Goal: Task Accomplishment & Management: Use online tool/utility

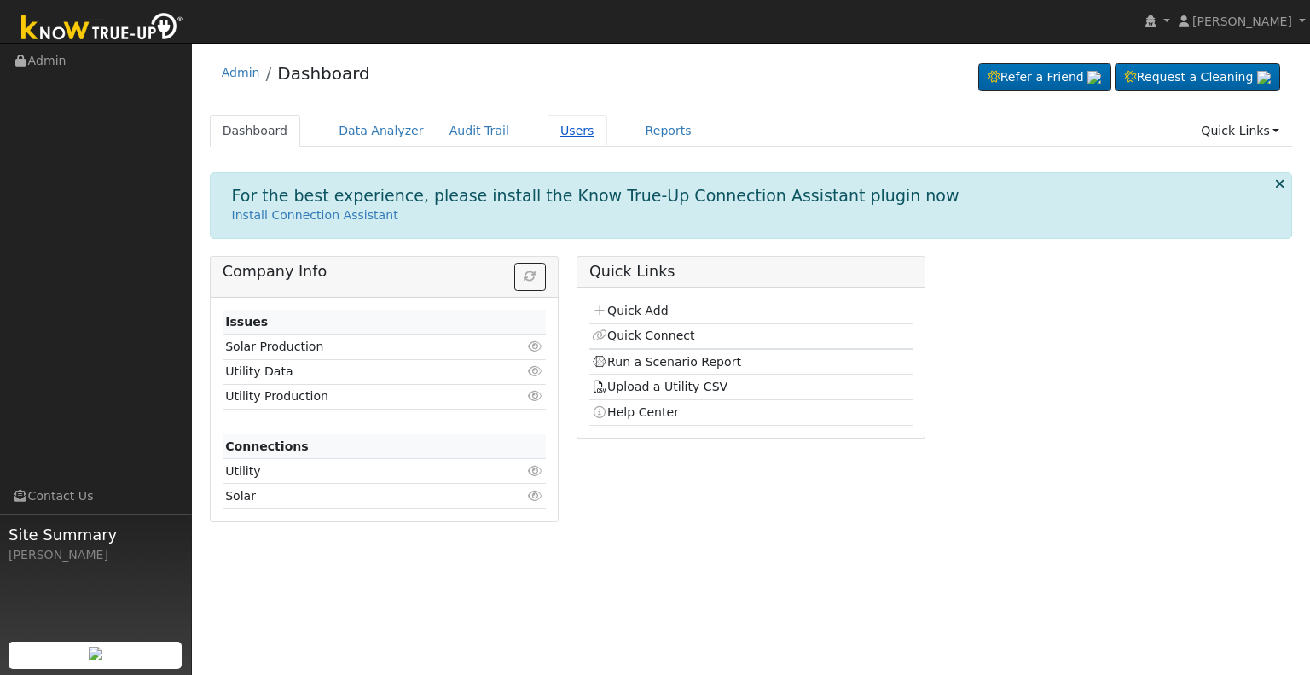
click at [547, 134] on link "Users" at bounding box center [577, 131] width 60 height 32
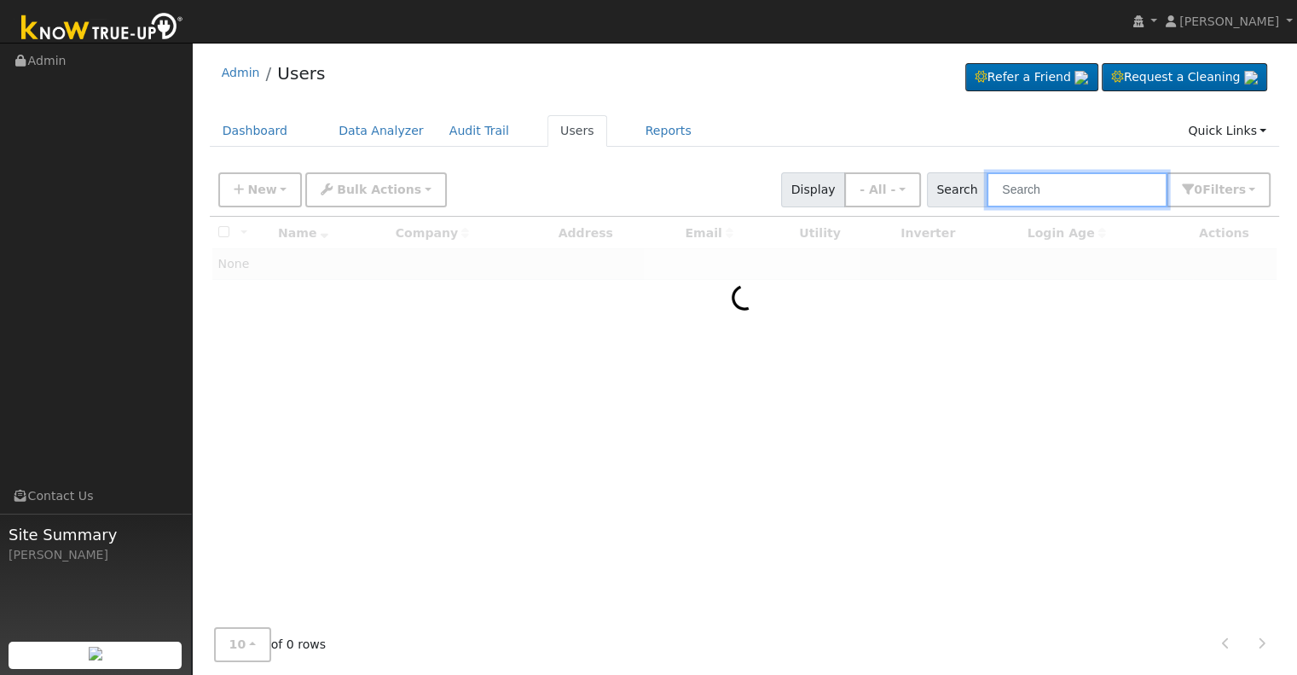
click at [1056, 192] on input "text" at bounding box center [1077, 189] width 181 height 35
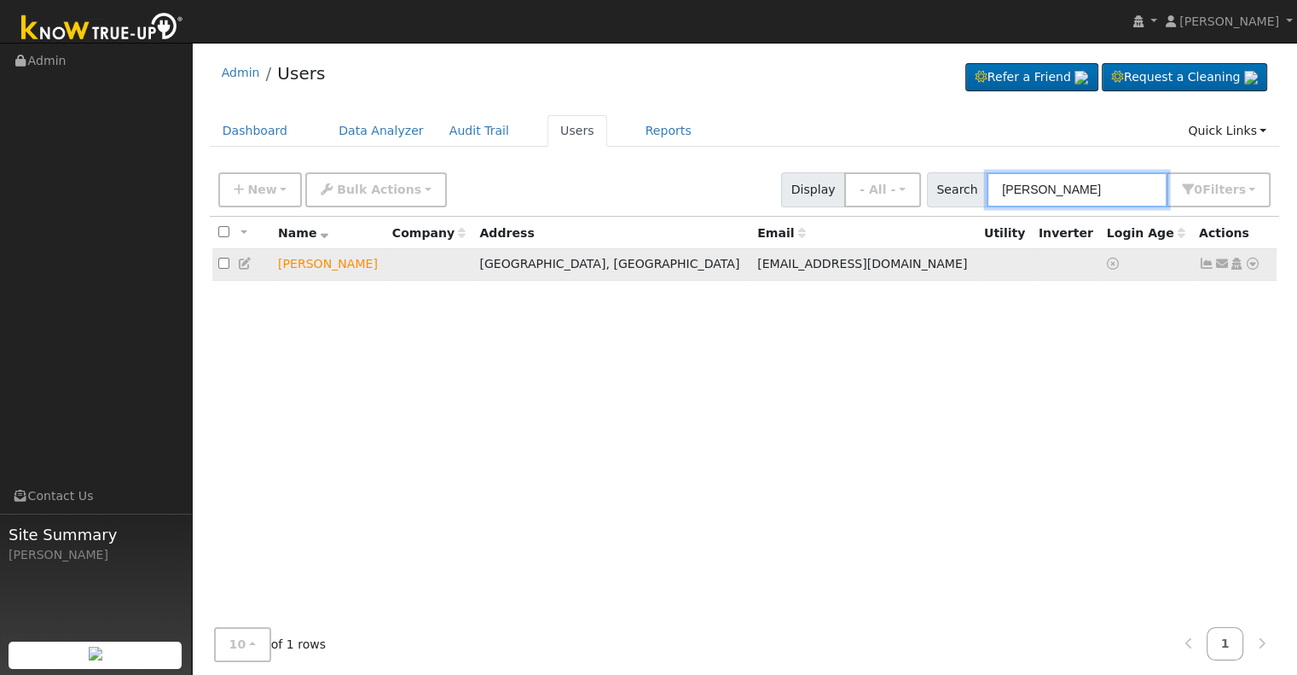
type input "doug livingston"
click at [1249, 264] on icon at bounding box center [1252, 264] width 15 height 12
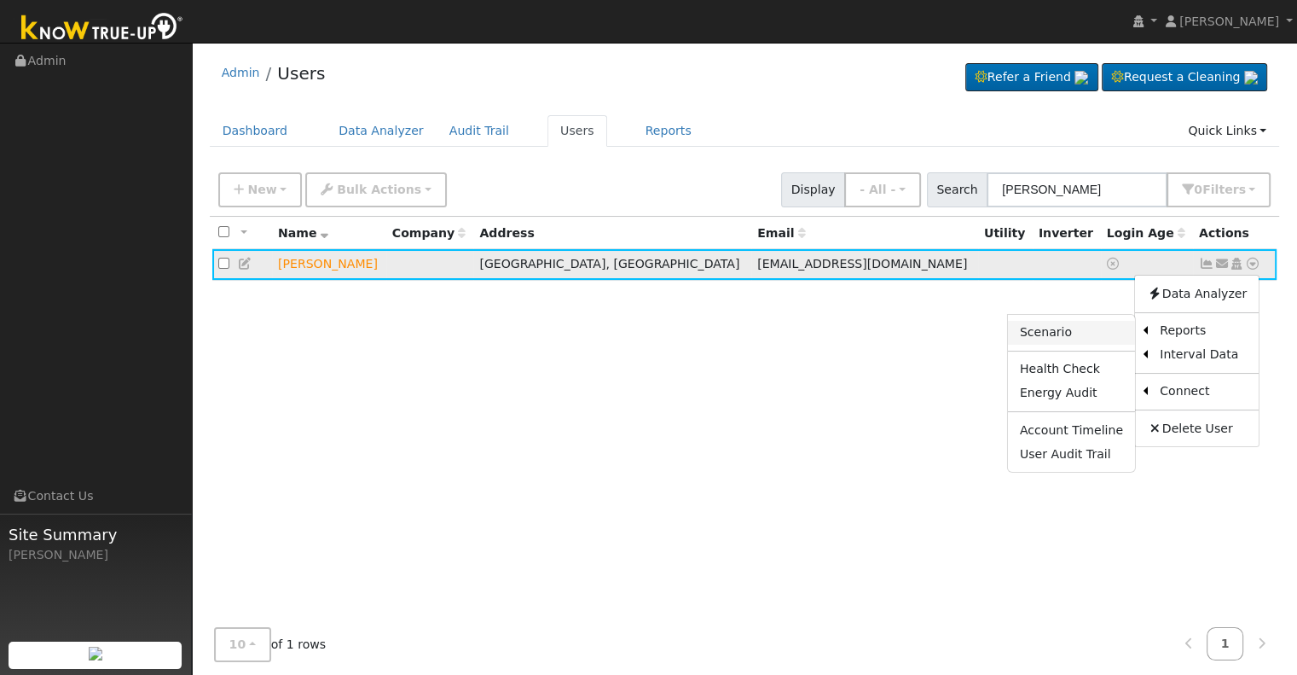
click at [1078, 328] on link "Scenario" at bounding box center [1071, 333] width 127 height 24
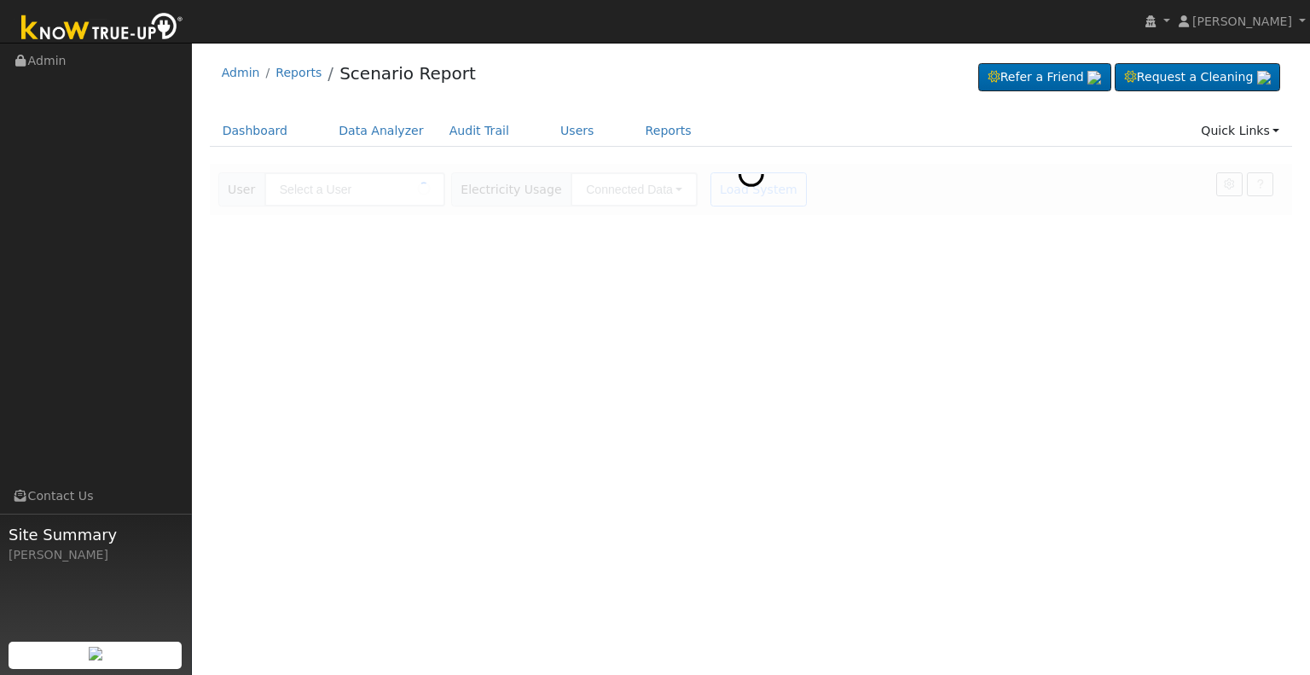
type input "[PERSON_NAME]"
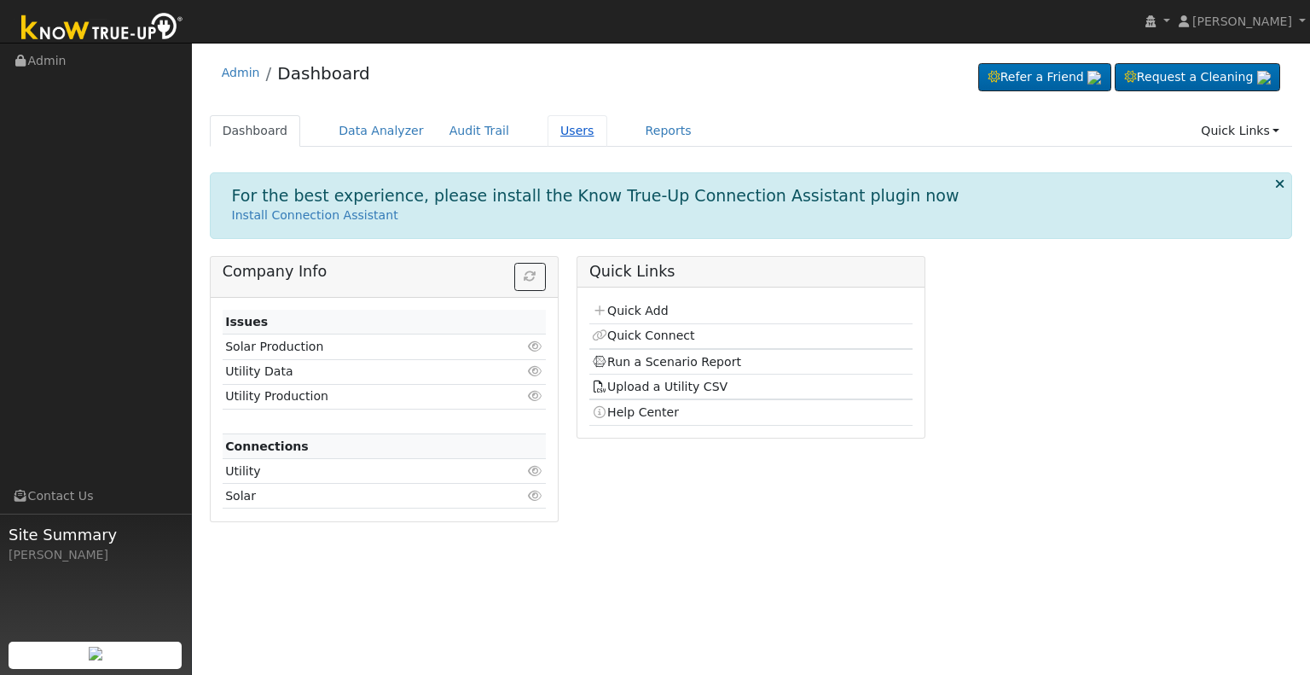
click at [547, 125] on link "Users" at bounding box center [577, 131] width 60 height 32
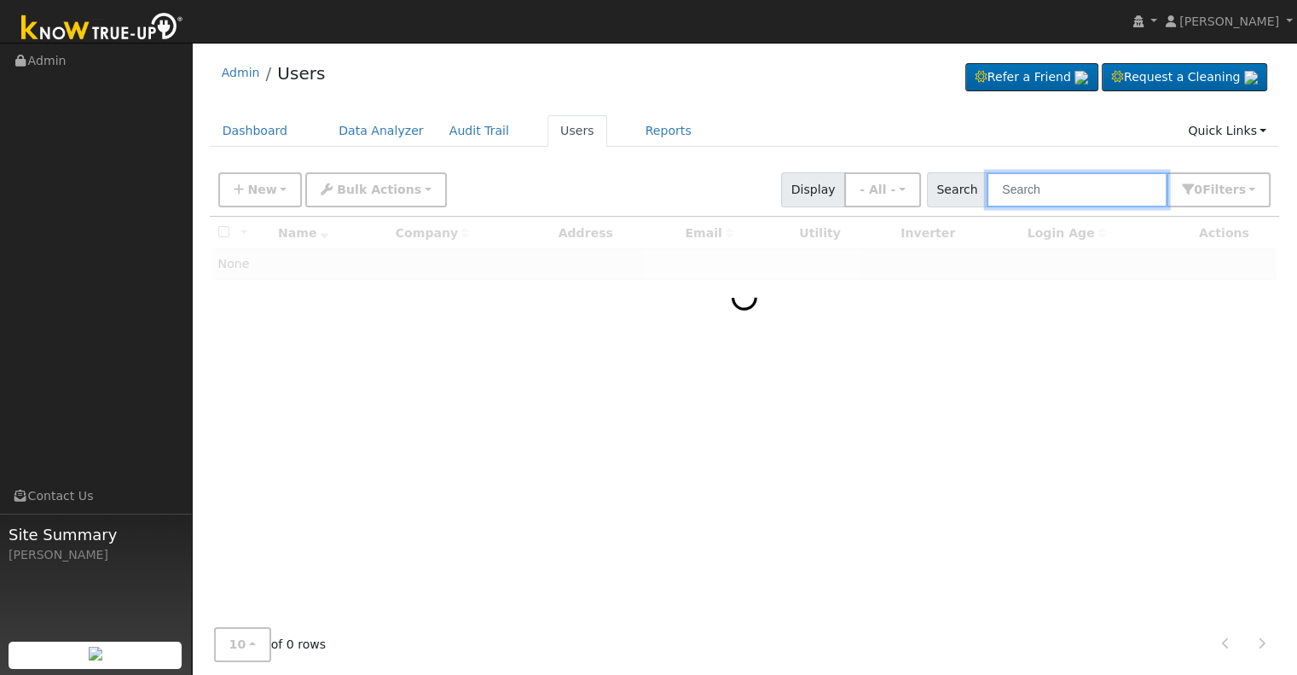
click at [1071, 193] on input "text" at bounding box center [1077, 189] width 181 height 35
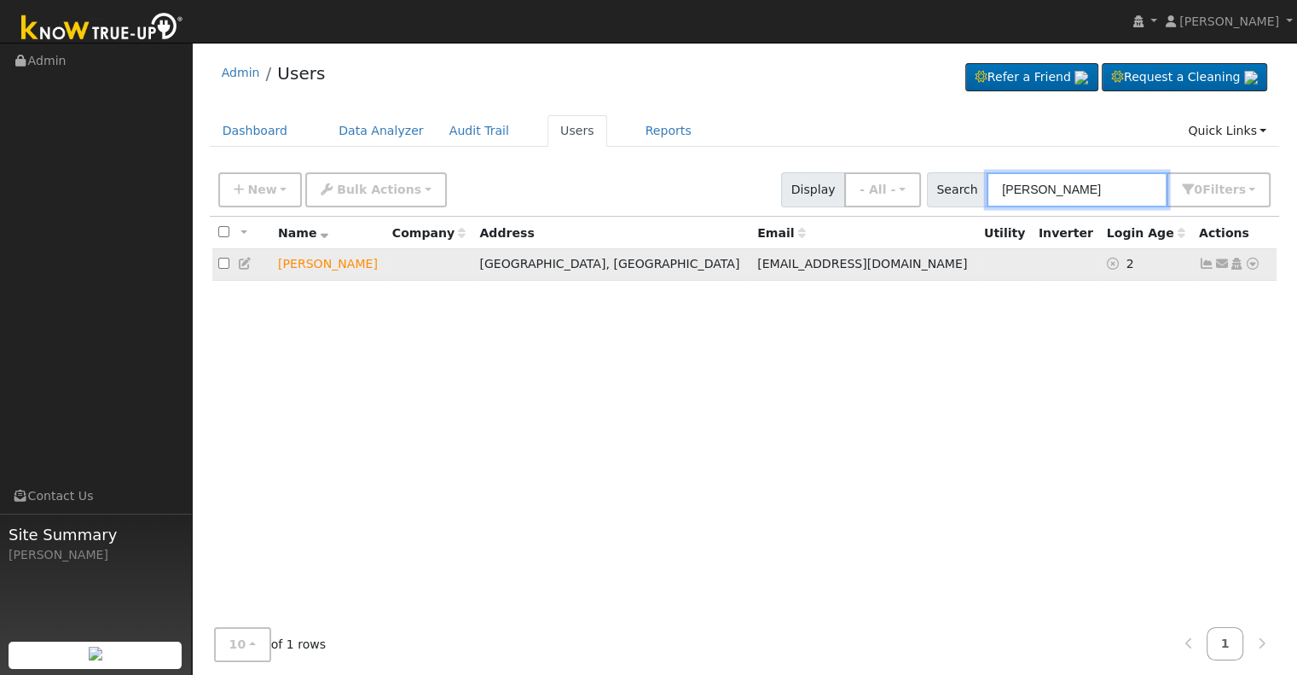
type input "[PERSON_NAME]"
click at [1255, 265] on icon at bounding box center [1252, 264] width 15 height 12
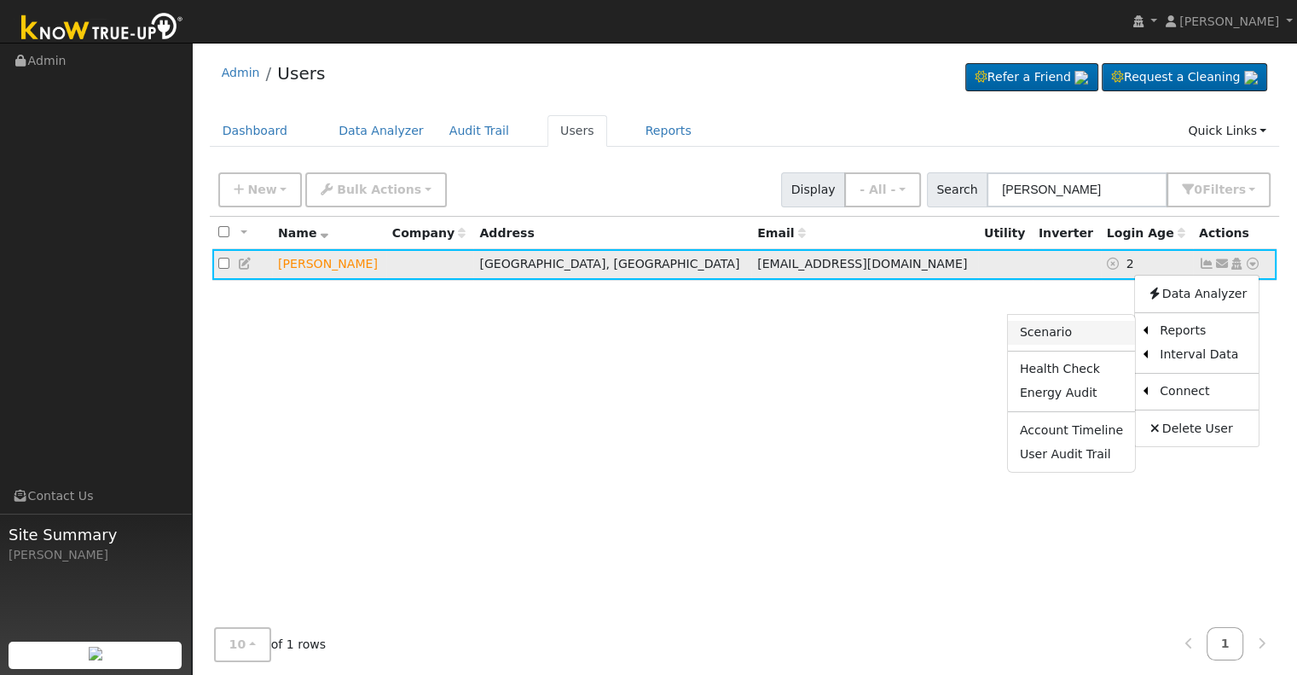
click at [1098, 333] on link "Scenario" at bounding box center [1071, 333] width 127 height 24
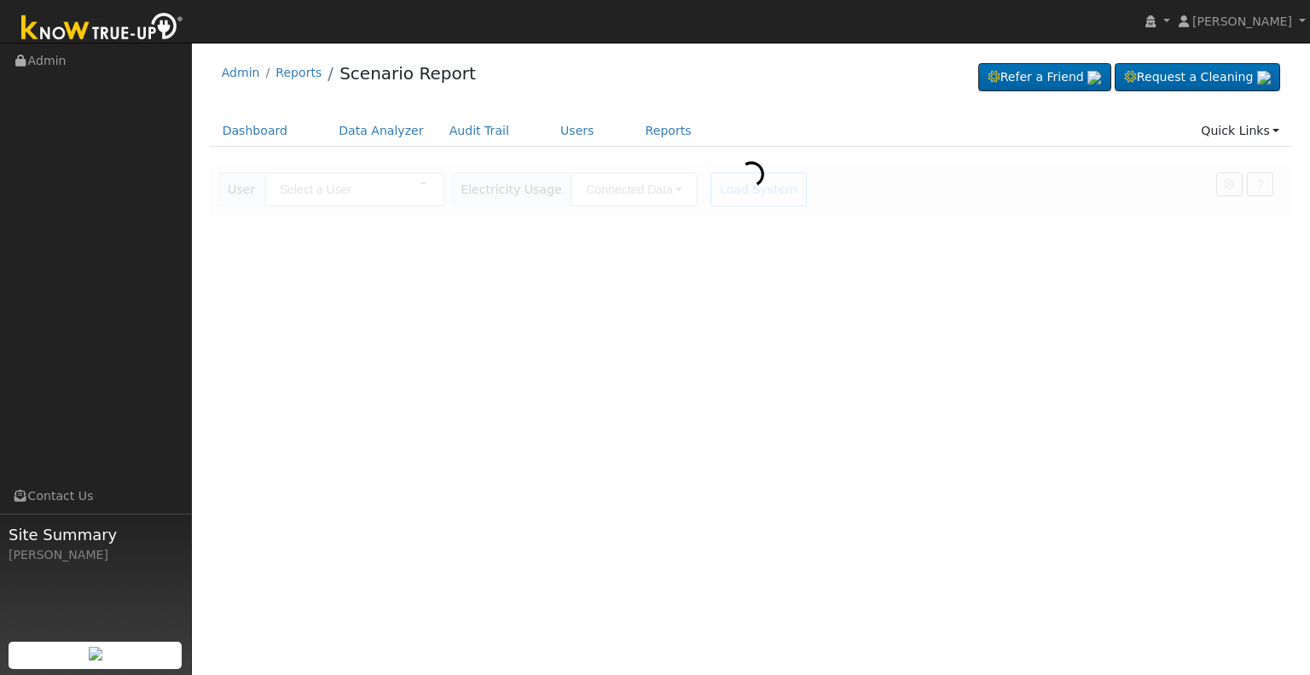
type input "[PERSON_NAME]"
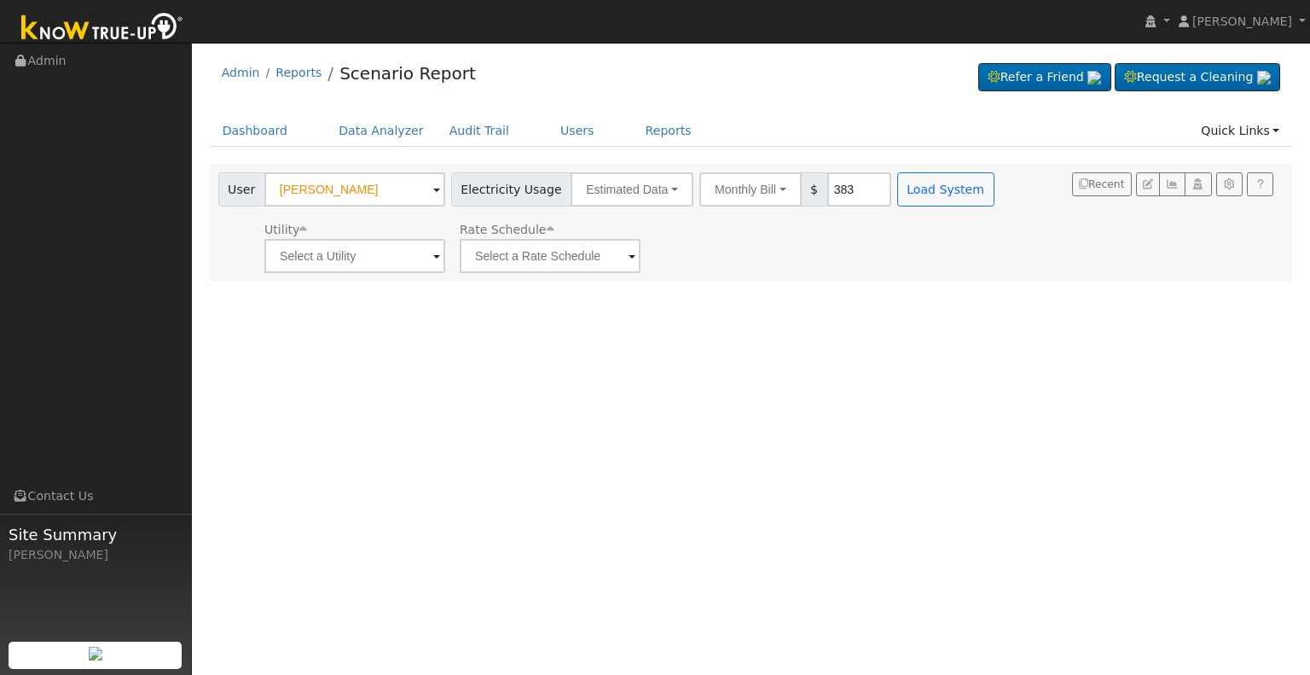
click at [434, 253] on span at bounding box center [436, 257] width 7 height 20
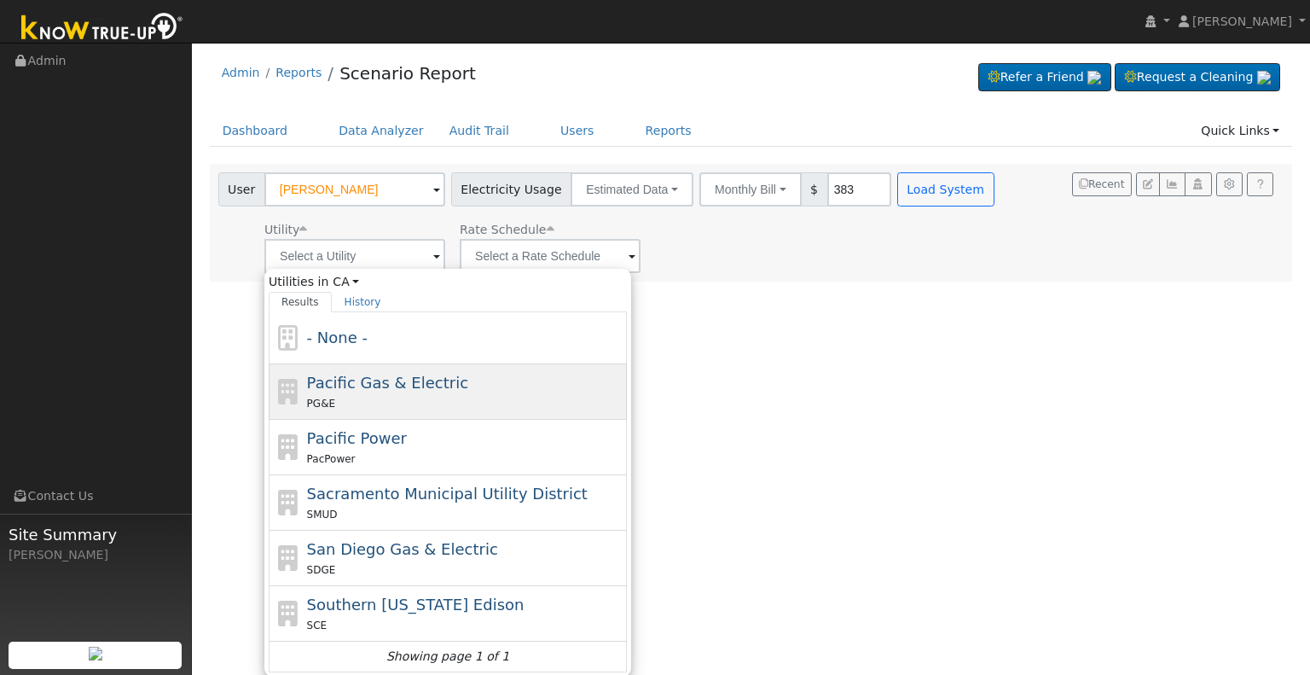
click at [451, 385] on div "Pacific Gas & Electric PG&E" at bounding box center [465, 391] width 316 height 41
type input "Pacific Gas & Electric"
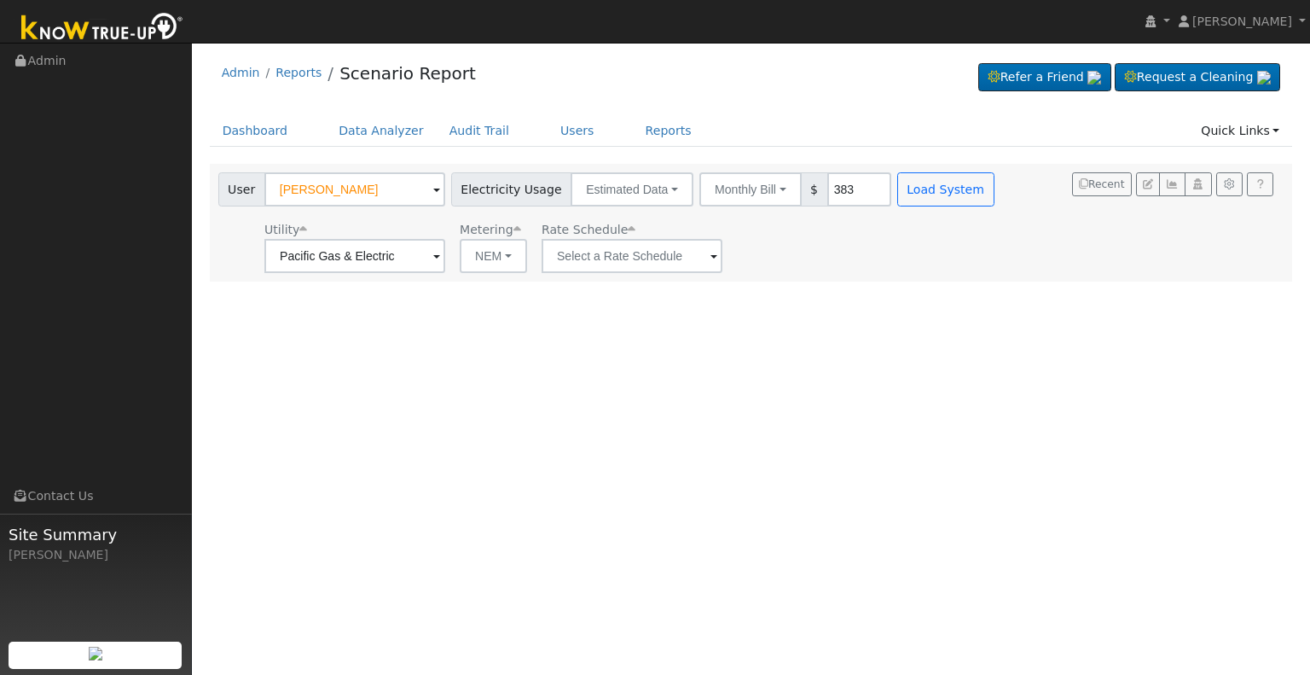
click at [710, 255] on span at bounding box center [713, 257] width 7 height 20
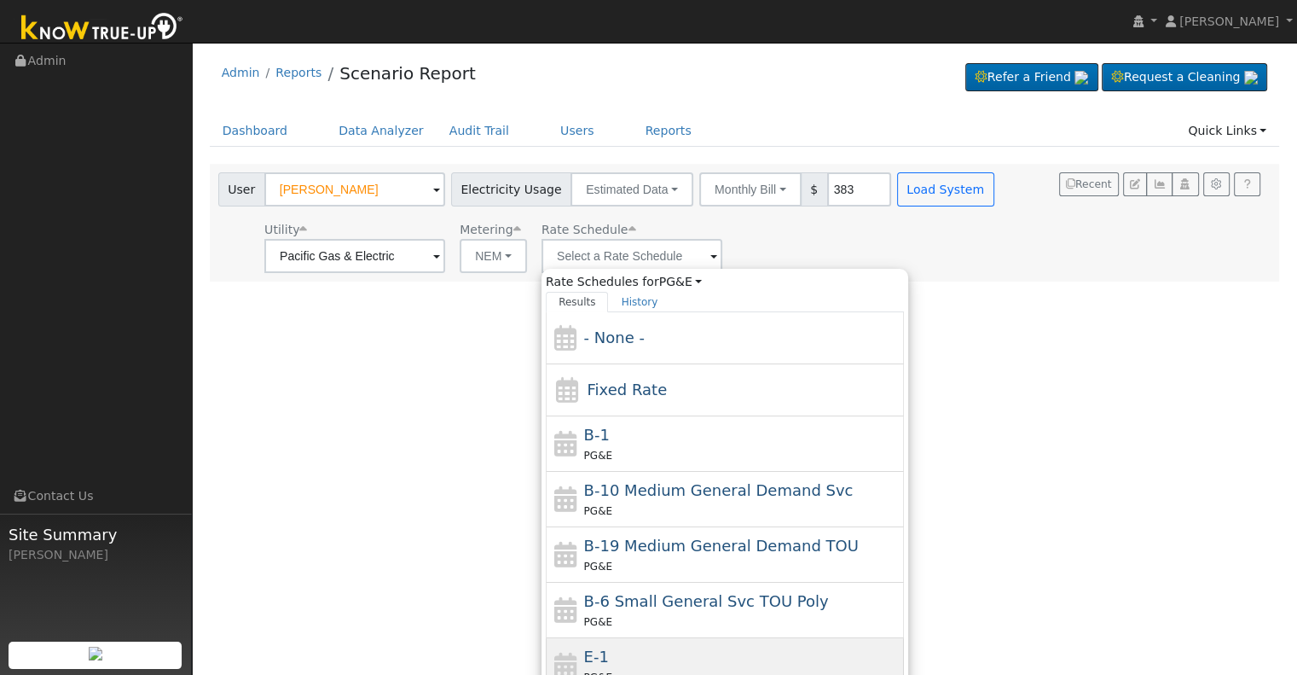
click at [646, 651] on div "E-1 PG&E" at bounding box center [742, 665] width 316 height 41
type input "E-1"
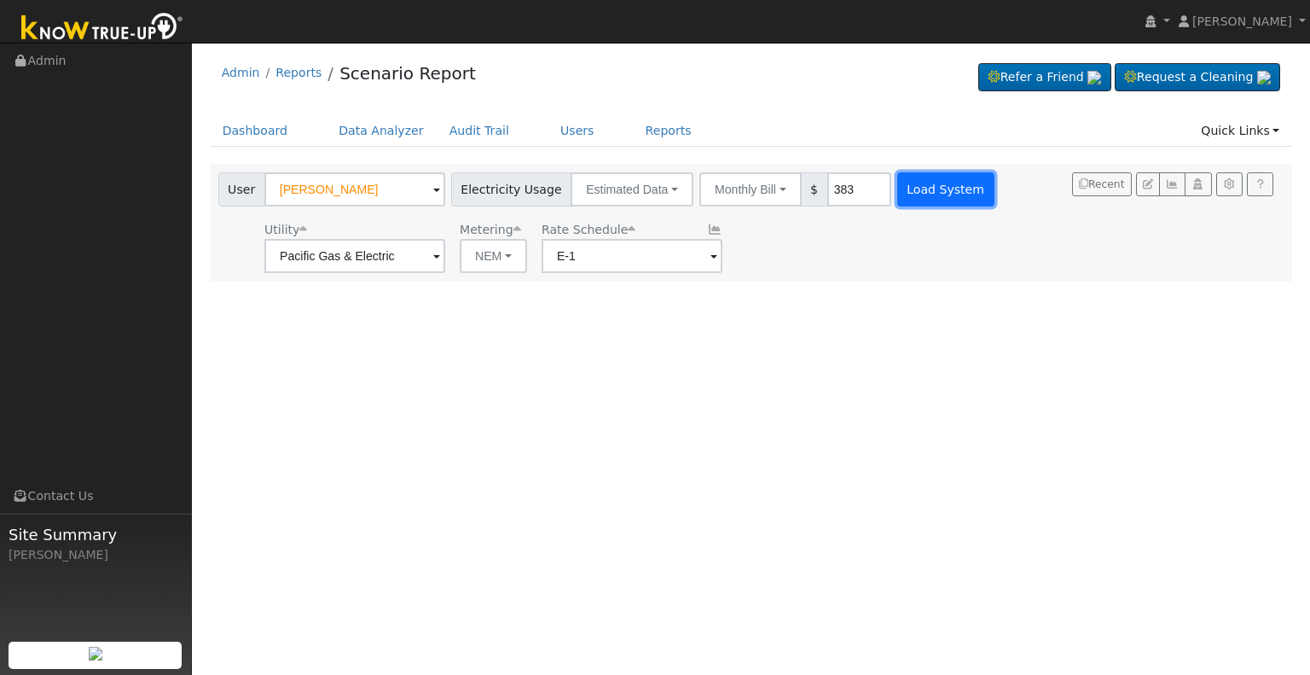
click at [919, 182] on button "Load System" at bounding box center [945, 189] width 97 height 34
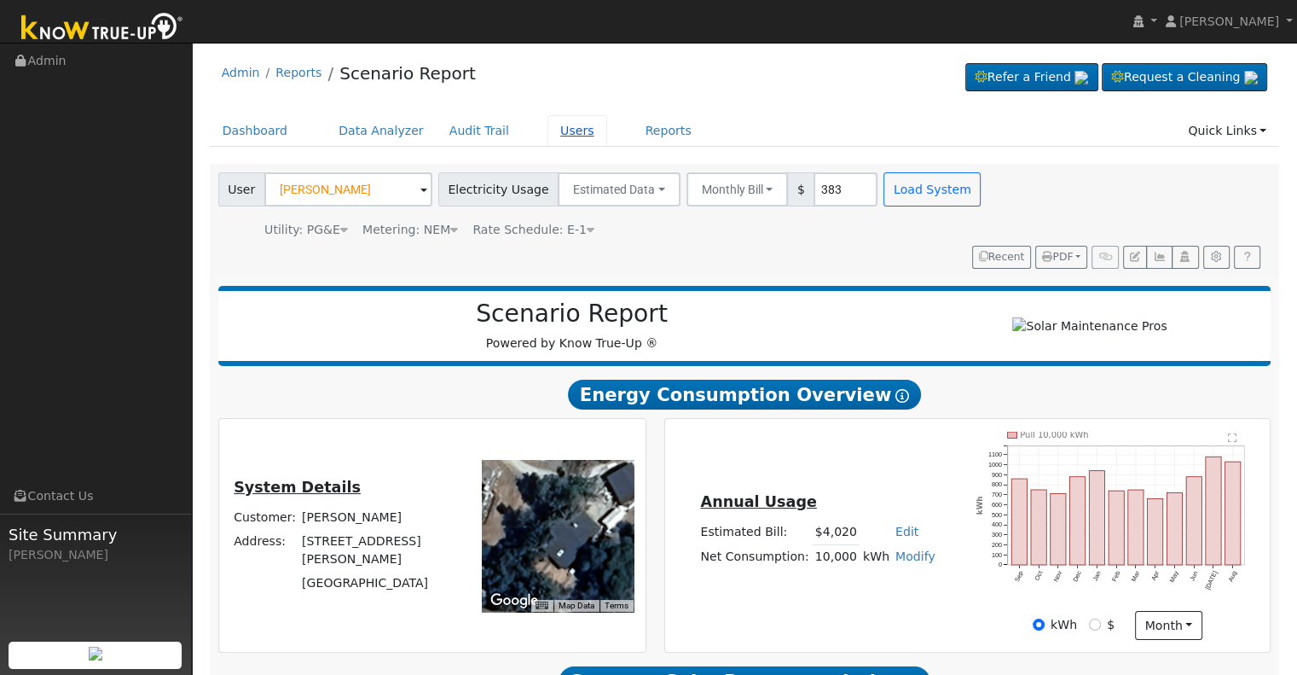
click at [547, 131] on link "Users" at bounding box center [577, 131] width 60 height 32
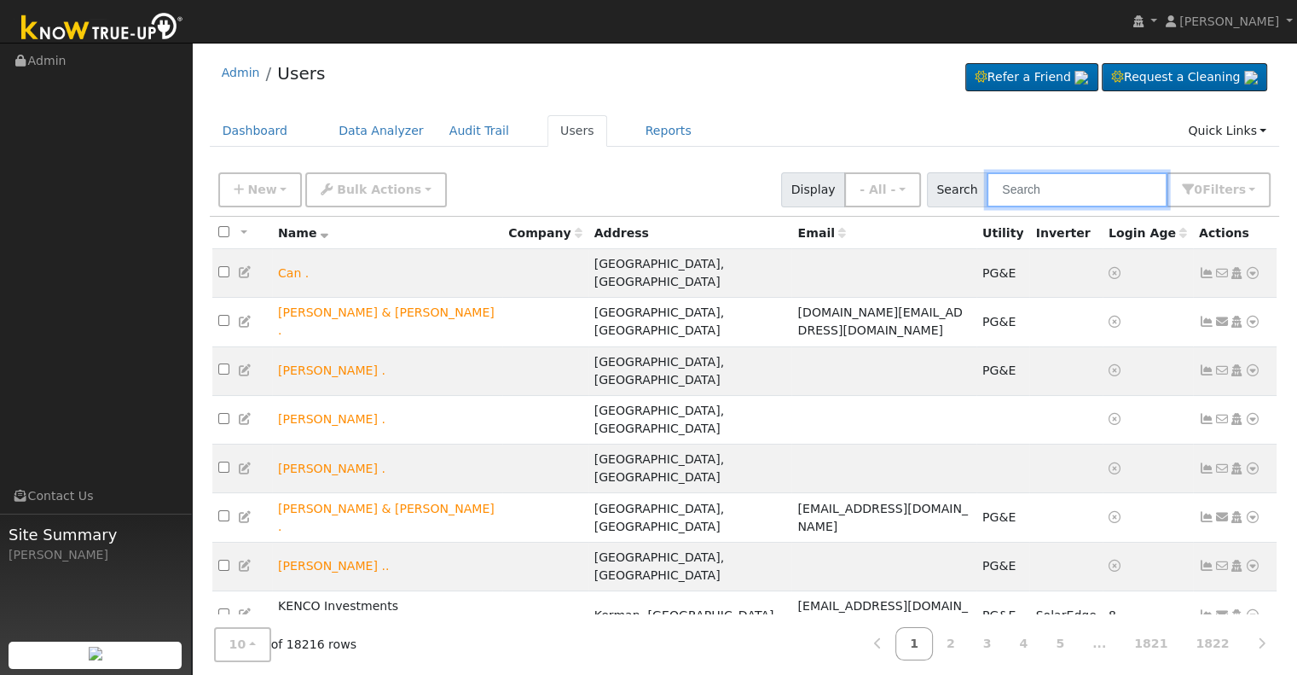
click at [1038, 184] on input "text" at bounding box center [1077, 189] width 181 height 35
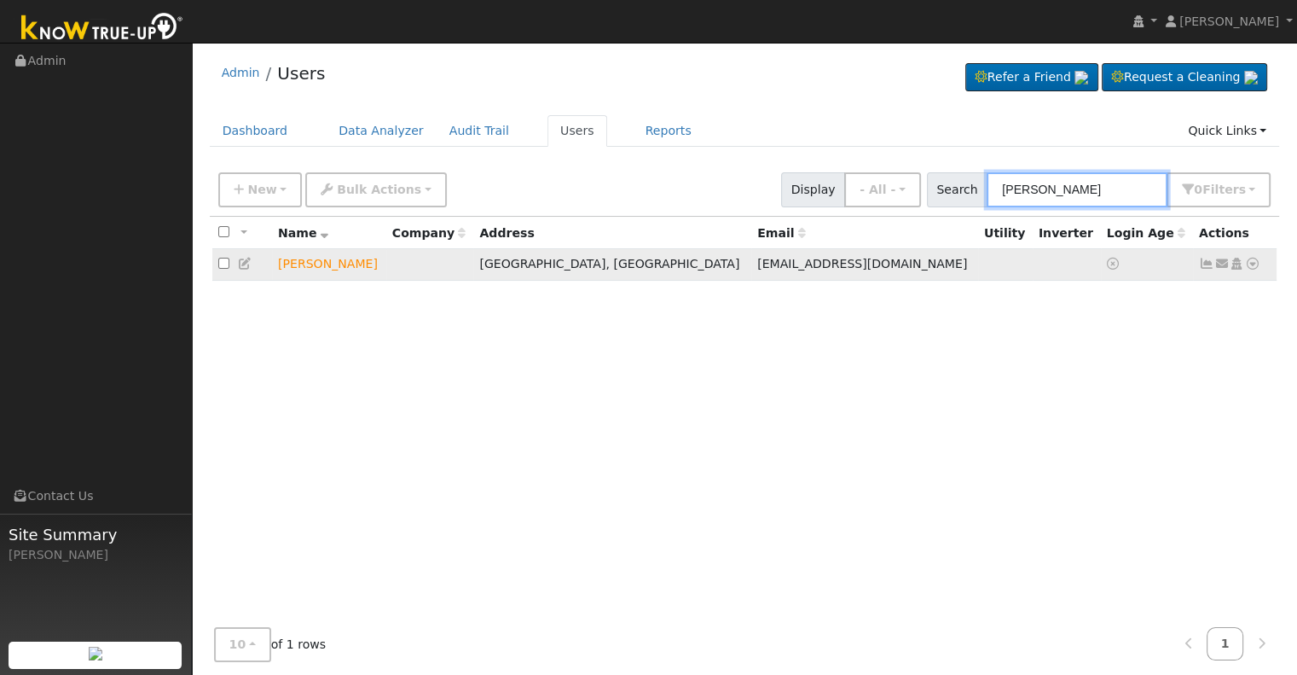
type input "[PERSON_NAME]"
click at [1235, 264] on icon at bounding box center [1236, 264] width 15 height 12
